Goal: Task Accomplishment & Management: Complete application form

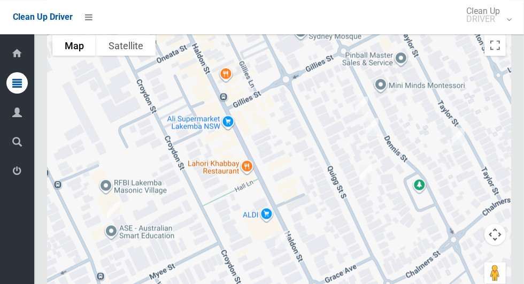
scroll to position [5017, 0]
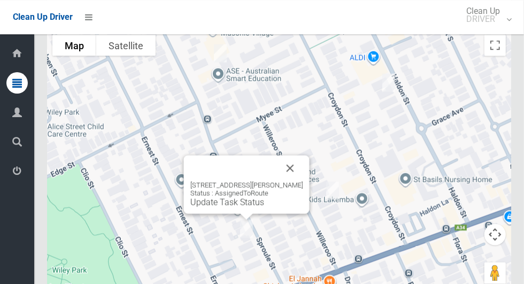
click at [298, 173] on button "Close" at bounding box center [290, 168] width 26 height 26
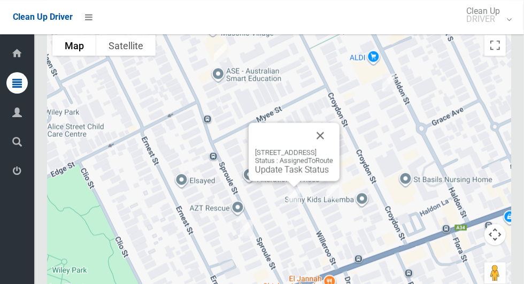
click at [333, 142] on button "Close" at bounding box center [320, 135] width 26 height 26
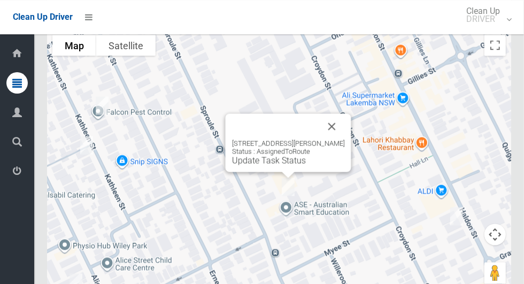
click at [338, 133] on button "Close" at bounding box center [332, 126] width 26 height 26
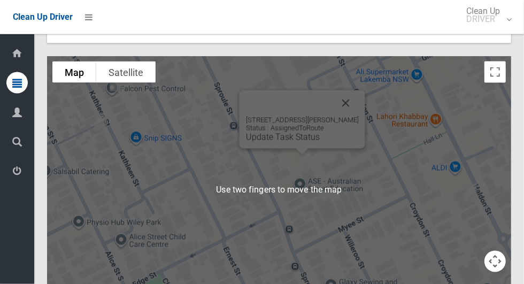
scroll to position [4995, 0]
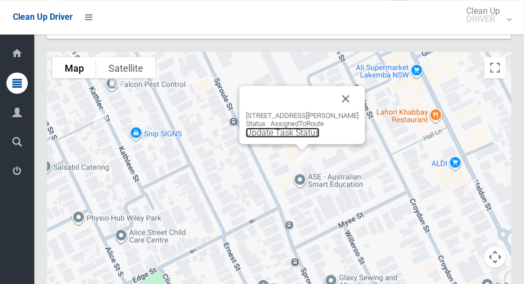
click at [301, 137] on link "Update Task Status" at bounding box center [283, 132] width 74 height 10
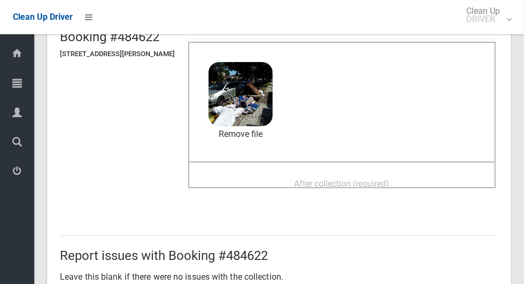
scroll to position [95, 0]
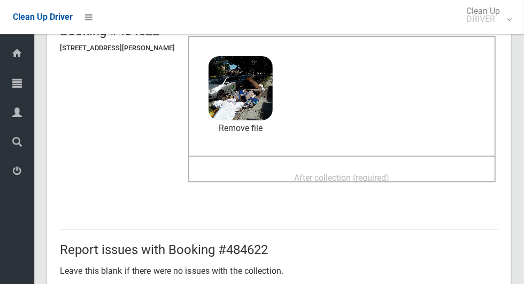
click at [408, 172] on div "After collection (required)" at bounding box center [342, 177] width 284 height 20
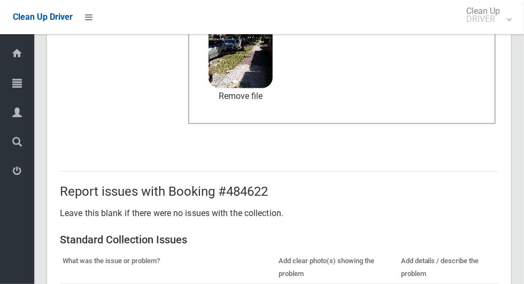
scroll to position [552, 0]
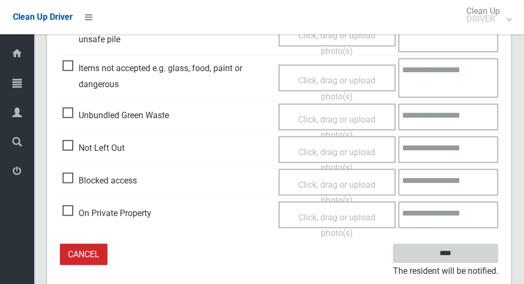
click at [464, 256] on input "****" at bounding box center [445, 254] width 105 height 20
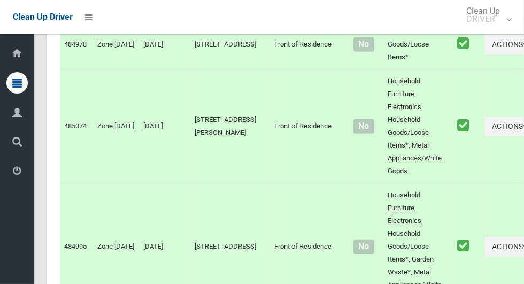
scroll to position [5016, 0]
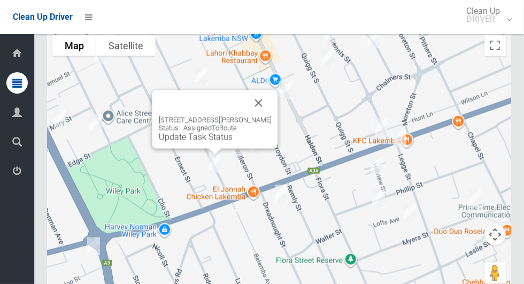
click at [265, 102] on button "Close" at bounding box center [259, 103] width 26 height 26
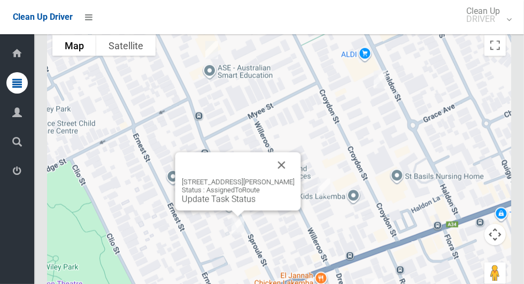
click at [228, 204] on link "Update Task Status" at bounding box center [219, 199] width 74 height 10
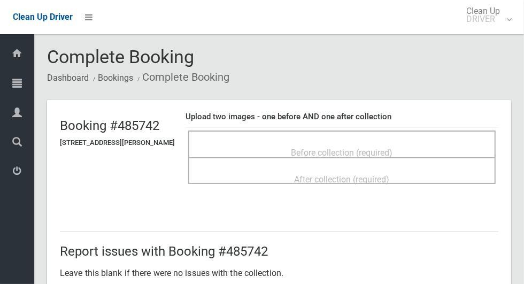
click at [388, 147] on span "Before collection (required)" at bounding box center [342, 152] width 102 height 10
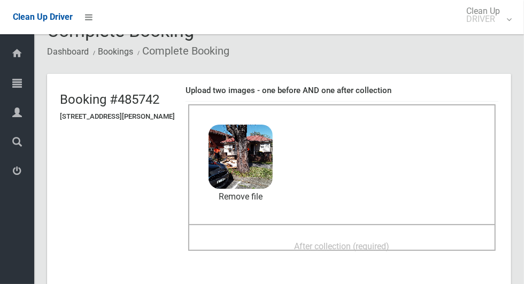
scroll to position [26, 0]
click at [390, 241] on span "After collection (required)" at bounding box center [341, 246] width 95 height 10
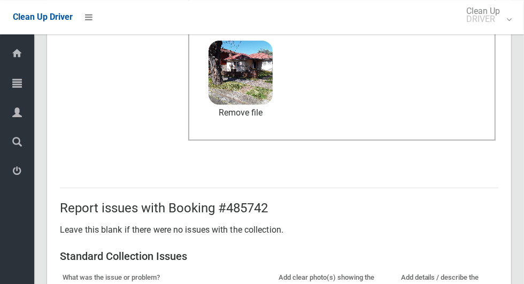
scroll to position [874, 0]
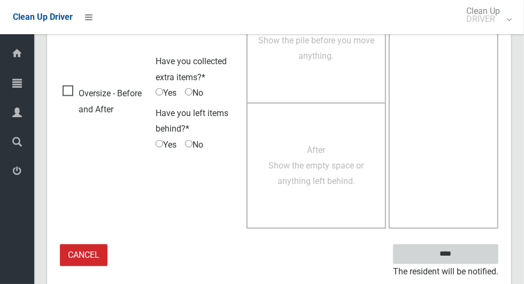
click at [473, 252] on input "****" at bounding box center [445, 254] width 105 height 20
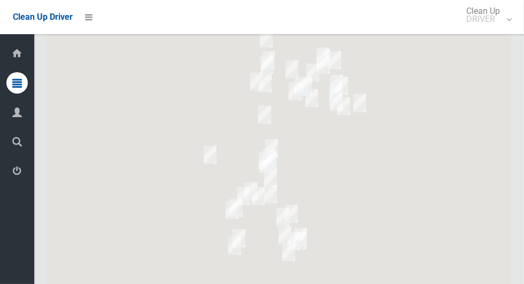
scroll to position [5016, 0]
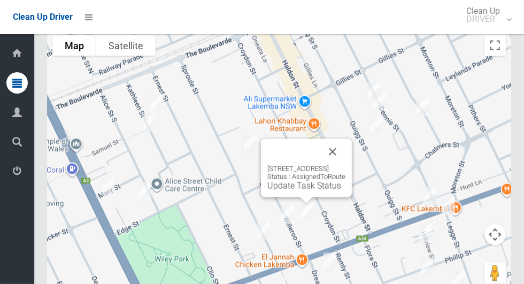
click at [310, 196] on div "18 Willeroo Street, LAKEMBA NSW 2195 Status : AssignedToRoute Update Task Status" at bounding box center [306, 168] width 91 height 58
click at [298, 191] on link "Update Task Status" at bounding box center [304, 186] width 74 height 10
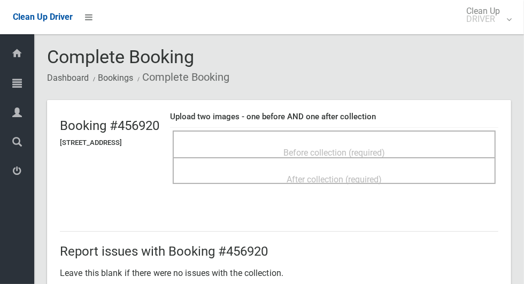
click at [432, 146] on div "Before collection (required)" at bounding box center [333, 152] width 299 height 20
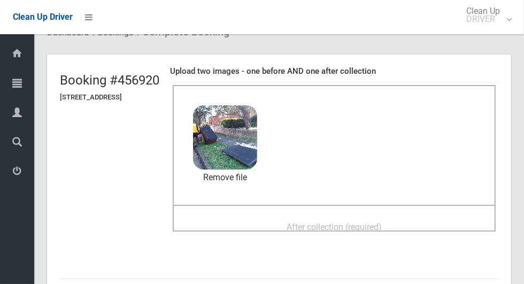
scroll to position [51, 0]
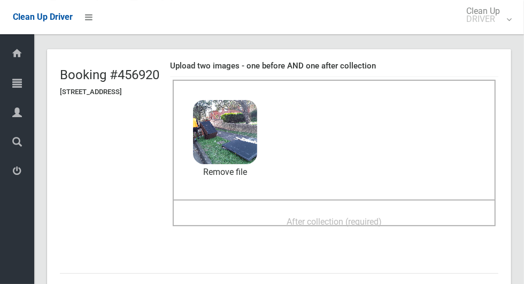
click at [429, 214] on div "After collection (required)" at bounding box center [333, 221] width 299 height 20
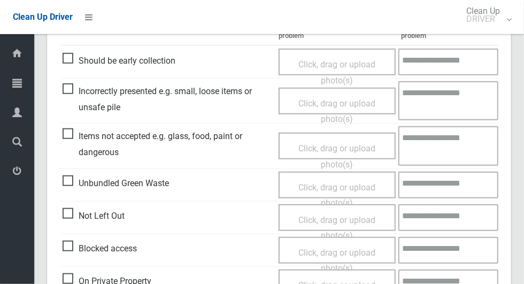
scroll to position [491, 0]
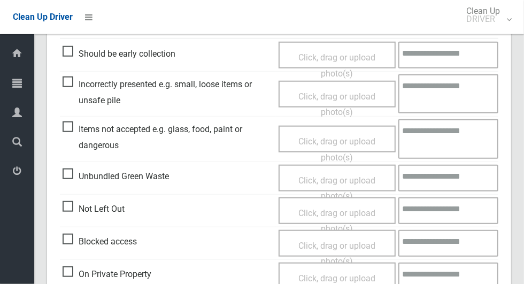
click at [67, 127] on span "Items not accepted e.g. glass, food, paint or dangerous" at bounding box center [168, 137] width 211 height 32
click at [336, 141] on span "Click, drag or upload photo(s)" at bounding box center [336, 149] width 77 height 26
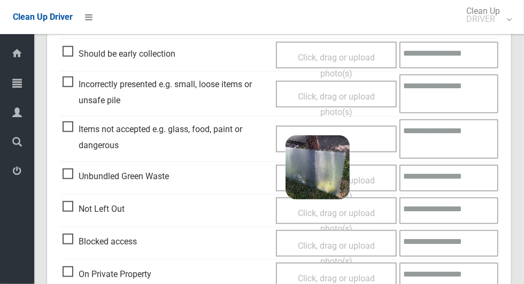
scroll to position [552, 0]
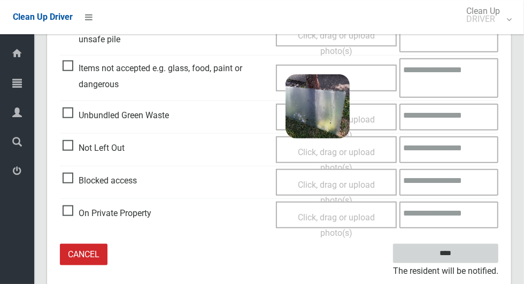
click at [448, 249] on input "****" at bounding box center [445, 254] width 105 height 20
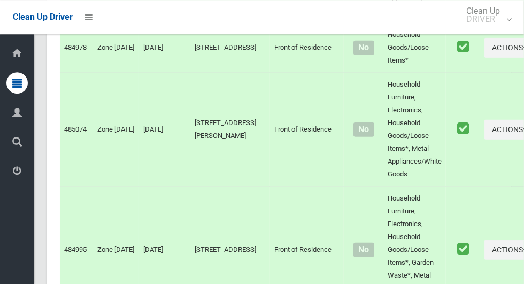
scroll to position [5016, 0]
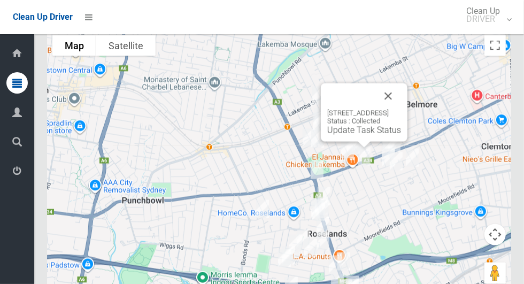
click at [401, 100] on button "Close" at bounding box center [388, 96] width 26 height 26
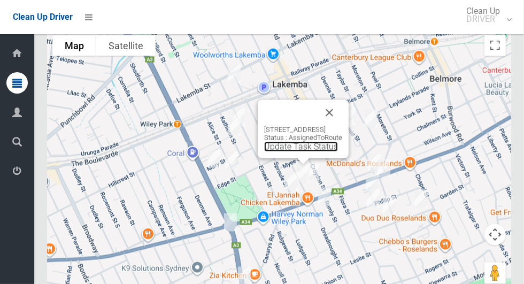
click at [289, 150] on link "Update Task Status" at bounding box center [301, 147] width 74 height 10
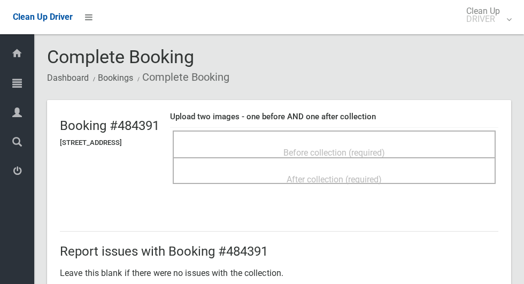
click at [370, 147] on span "Before collection (required)" at bounding box center [334, 152] width 102 height 10
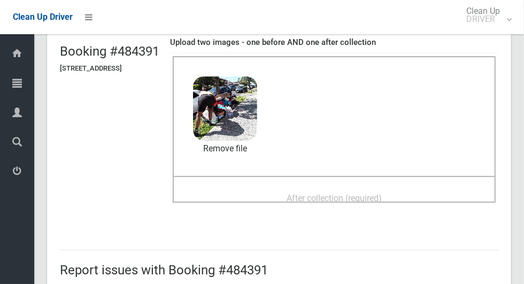
scroll to position [77, 0]
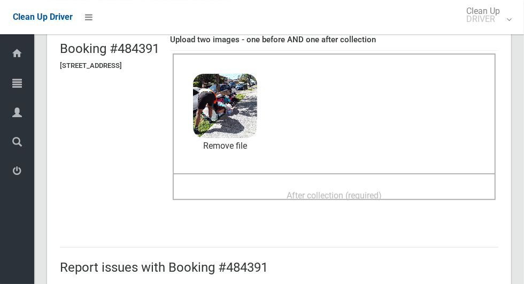
click at [352, 190] on span "After collection (required)" at bounding box center [333, 195] width 95 height 10
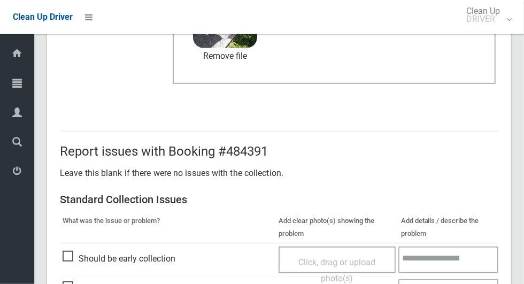
scroll to position [874, 0]
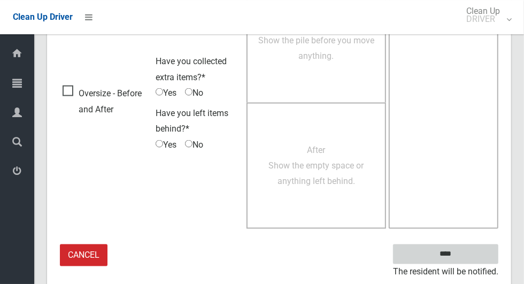
click at [464, 260] on input "****" at bounding box center [445, 254] width 105 height 20
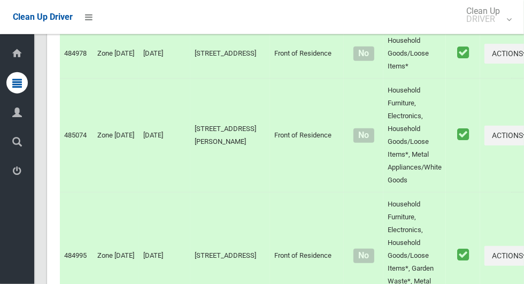
scroll to position [5016, 0]
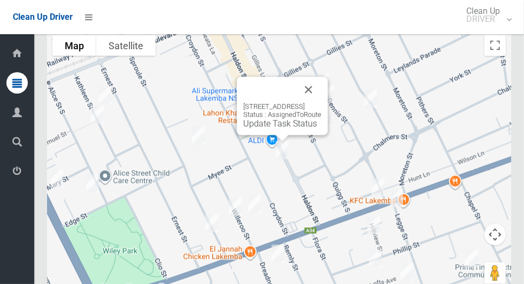
click at [321, 95] on button "Close" at bounding box center [308, 90] width 26 height 26
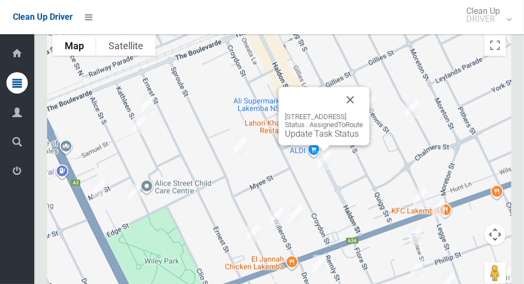
click at [321, 139] on link "Update Task Status" at bounding box center [322, 134] width 74 height 10
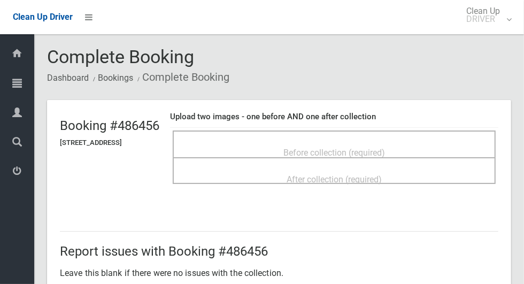
click at [385, 147] on span "Before collection (required)" at bounding box center [334, 152] width 102 height 10
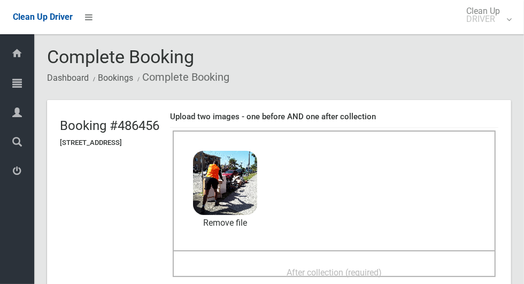
click at [350, 267] on span "After collection (required)" at bounding box center [333, 272] width 95 height 10
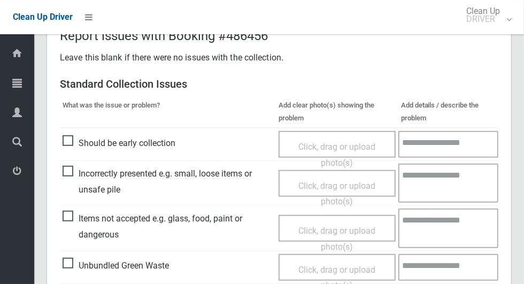
scroll to position [434, 0]
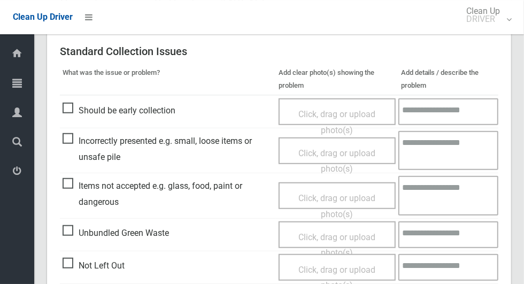
click at [66, 182] on span "Items not accepted e.g. glass, food, paint or dangerous" at bounding box center [168, 194] width 211 height 32
click at [312, 194] on span "Click, drag or upload photo(s)" at bounding box center [336, 206] width 77 height 26
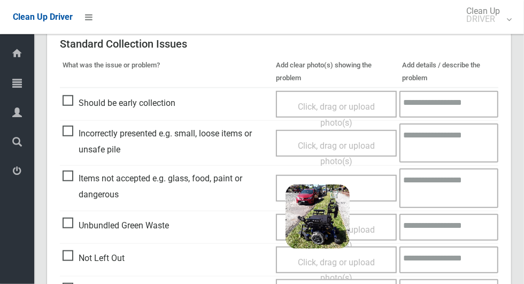
scroll to position [552, 0]
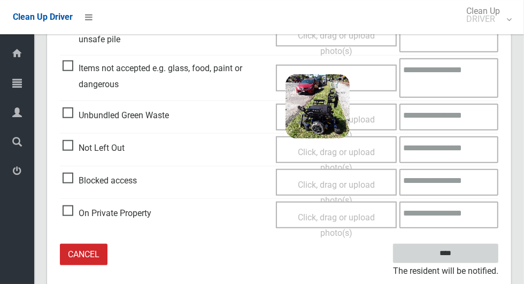
click at [464, 259] on input "****" at bounding box center [445, 254] width 105 height 20
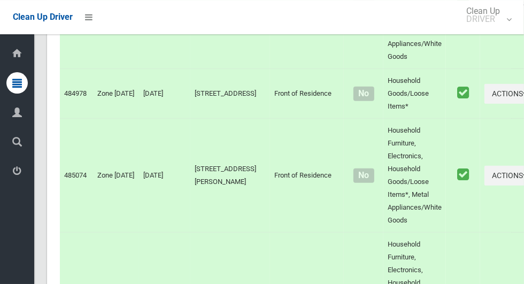
scroll to position [5016, 0]
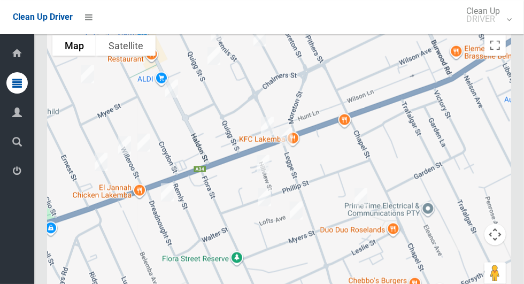
click at [228, 107] on div at bounding box center [279, 162] width 464 height 267
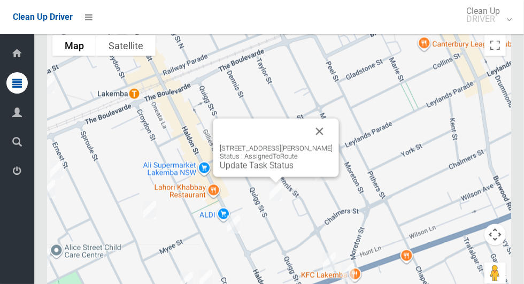
click at [271, 170] on link "Update Task Status" at bounding box center [257, 165] width 74 height 10
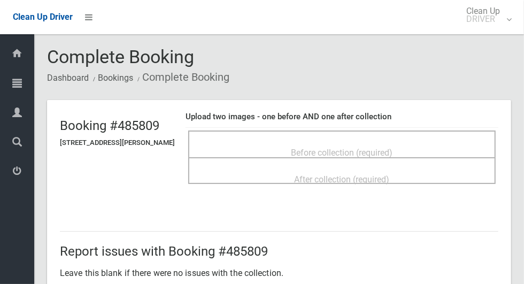
click at [351, 152] on span "Before collection (required)" at bounding box center [342, 152] width 102 height 10
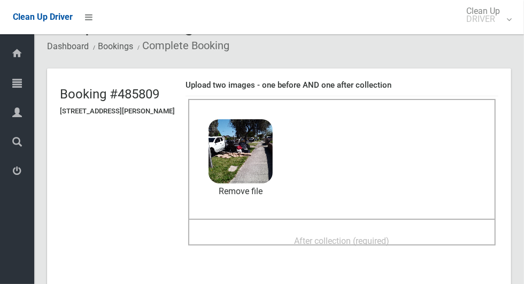
scroll to position [40, 0]
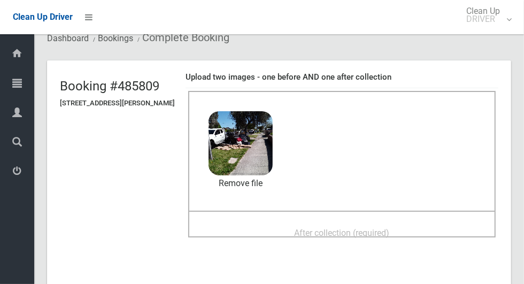
click at [390, 228] on span "After collection (required)" at bounding box center [341, 233] width 95 height 10
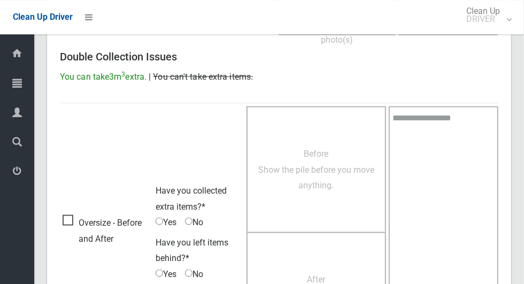
scroll to position [874, 0]
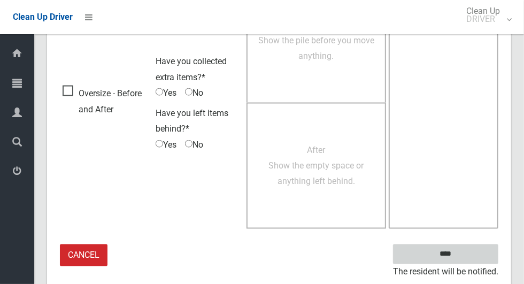
click at [464, 254] on input "****" at bounding box center [445, 254] width 105 height 20
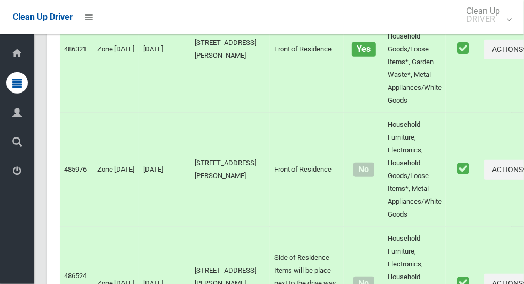
scroll to position [5017, 0]
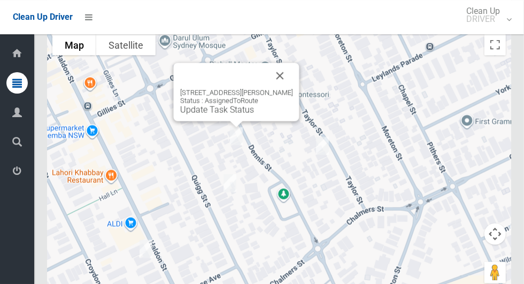
click at [287, 80] on button "Close" at bounding box center [280, 76] width 26 height 26
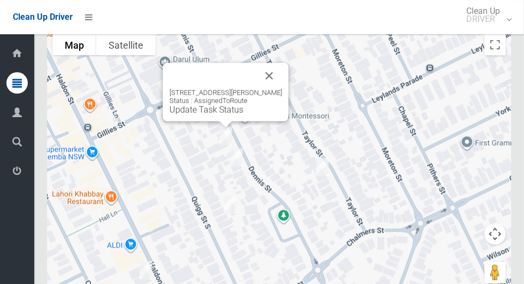
click at [277, 83] on button "Close" at bounding box center [269, 76] width 26 height 26
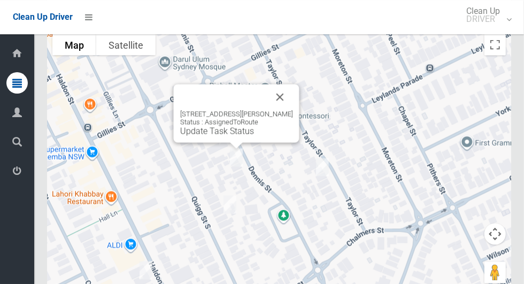
click at [231, 142] on div "83 Dennis Street, LAKEMBA NSW 2195 Status : AssignedToRoute Update Task Status" at bounding box center [237, 113] width 126 height 58
click at [247, 136] on link "Update Task Status" at bounding box center [217, 131] width 74 height 10
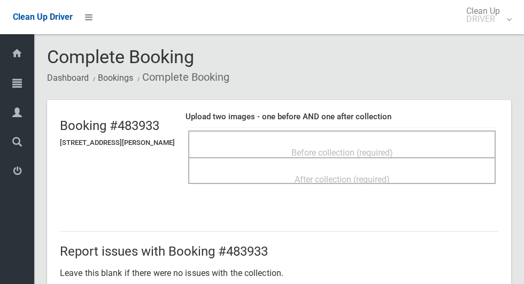
click at [416, 148] on div "Before collection (required)" at bounding box center [342, 152] width 284 height 20
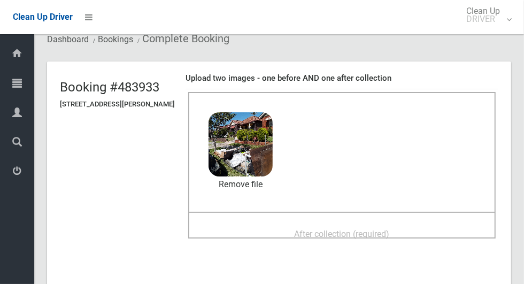
scroll to position [41, 0]
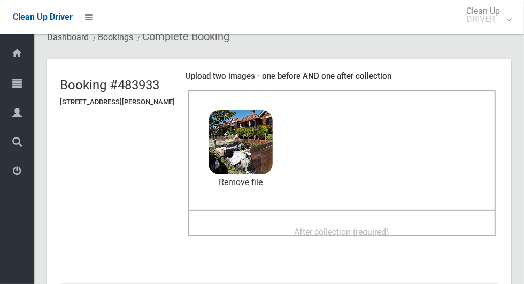
click at [380, 227] on span "After collection (required)" at bounding box center [341, 232] width 95 height 10
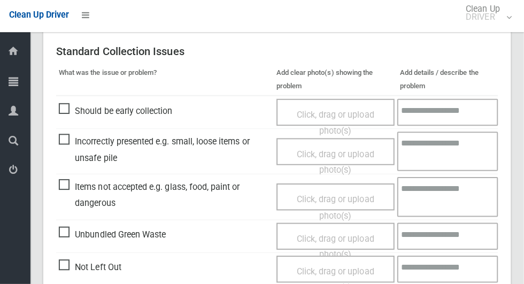
scroll to position [874, 0]
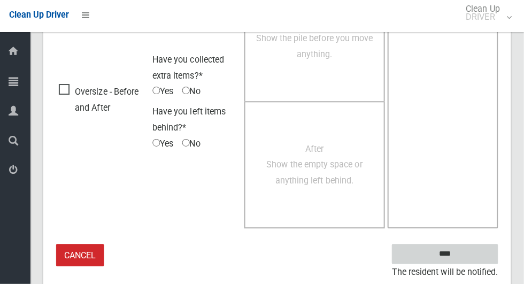
click at [452, 250] on input "****" at bounding box center [445, 254] width 105 height 20
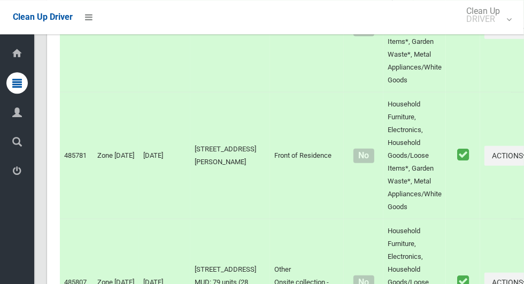
scroll to position [5016, 0]
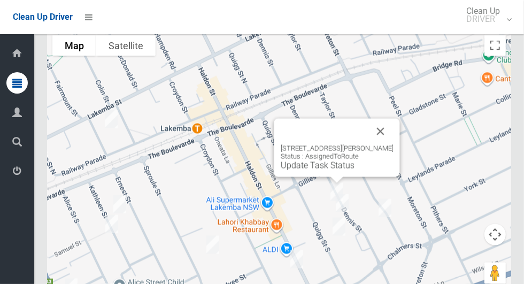
click at [337, 170] on link "Update Task Status" at bounding box center [318, 165] width 74 height 10
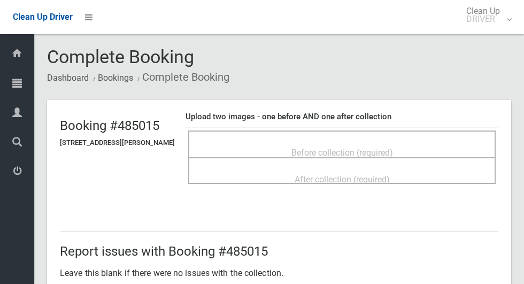
click at [418, 143] on div "Before collection (required)" at bounding box center [342, 152] width 284 height 20
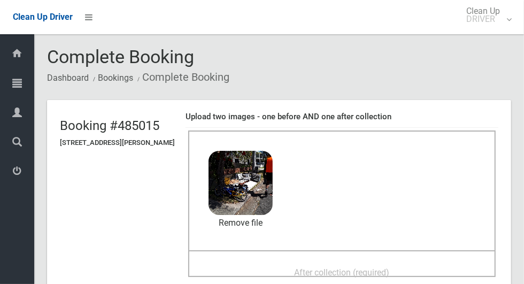
click at [373, 267] on span "After collection (required)" at bounding box center [341, 272] width 95 height 10
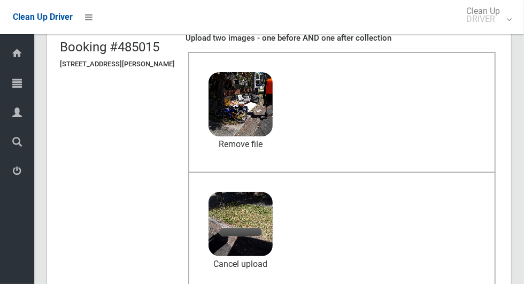
scroll to position [79, 0]
click at [262, 265] on link "Cancel upload" at bounding box center [240, 264] width 64 height 16
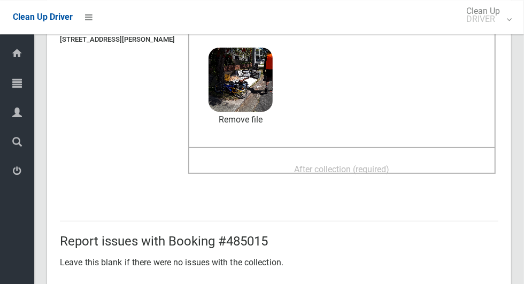
scroll to position [107, 0]
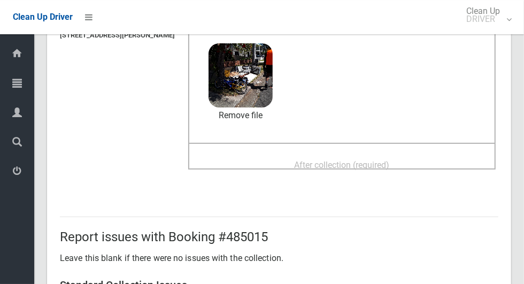
click at [331, 168] on span "After collection (required)" at bounding box center [341, 165] width 95 height 10
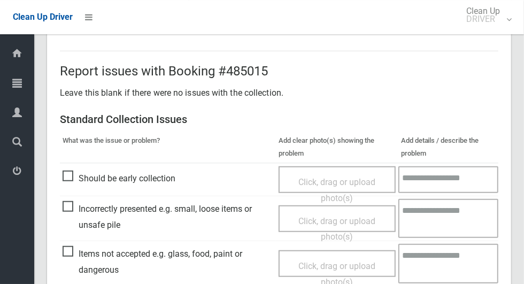
scroll to position [874, 0]
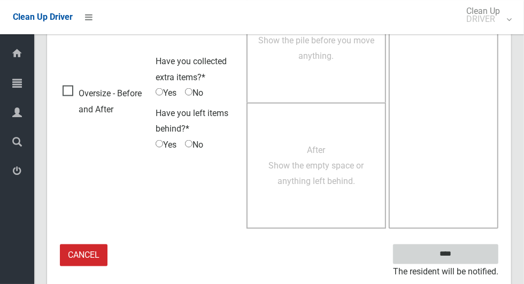
click at [464, 260] on input "****" at bounding box center [445, 254] width 105 height 20
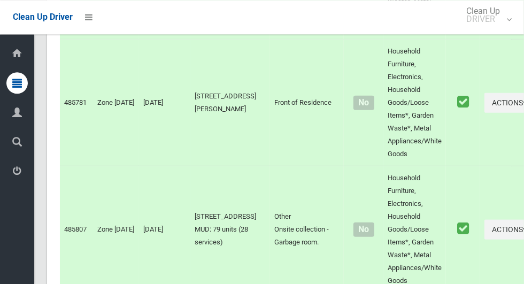
scroll to position [5016, 0]
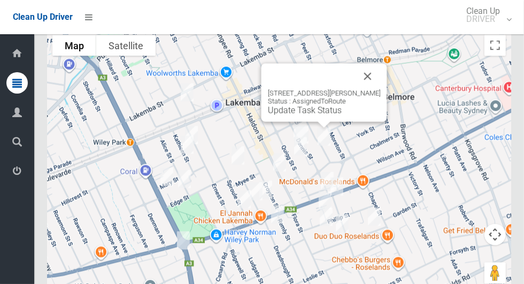
click at [322, 115] on link "Update Task Status" at bounding box center [305, 110] width 74 height 10
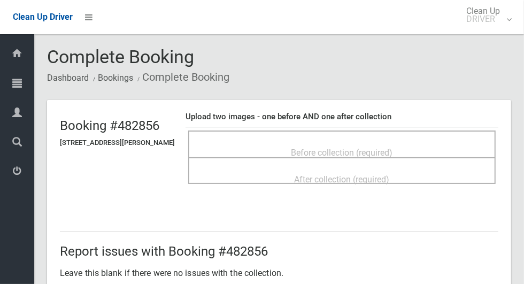
click at [377, 151] on span "Before collection (required)" at bounding box center [342, 152] width 102 height 10
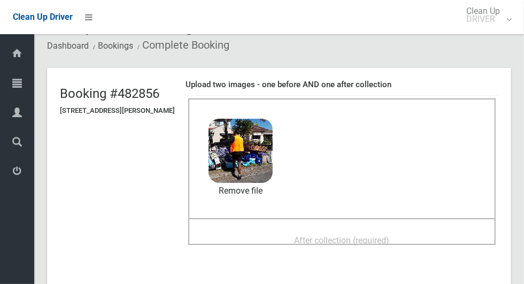
scroll to position [52, 0]
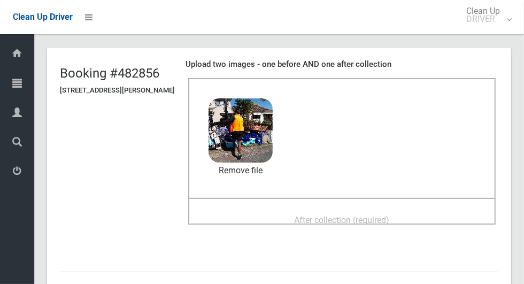
click at [415, 212] on div "After collection (required)" at bounding box center [342, 219] width 284 height 20
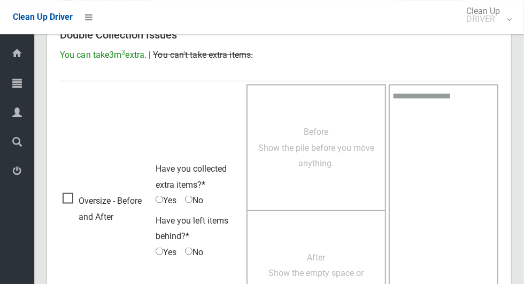
scroll to position [874, 0]
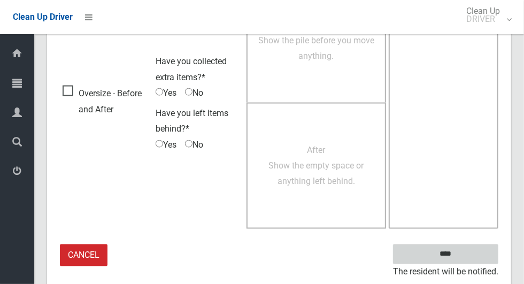
click at [464, 260] on input "****" at bounding box center [445, 254] width 105 height 20
